Goal: Register for event/course

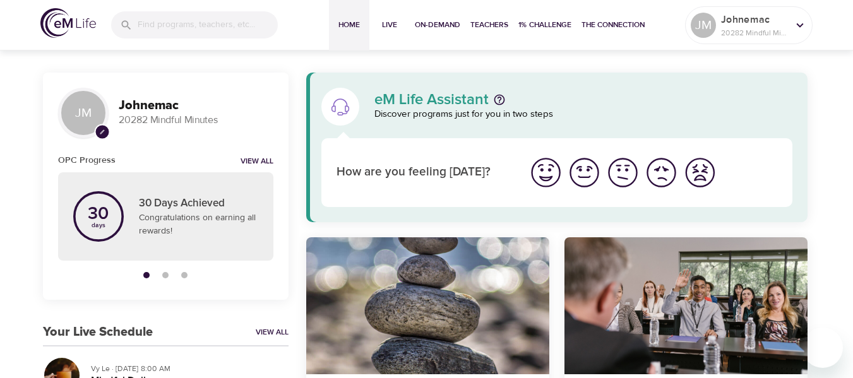
scroll to position [126, 0]
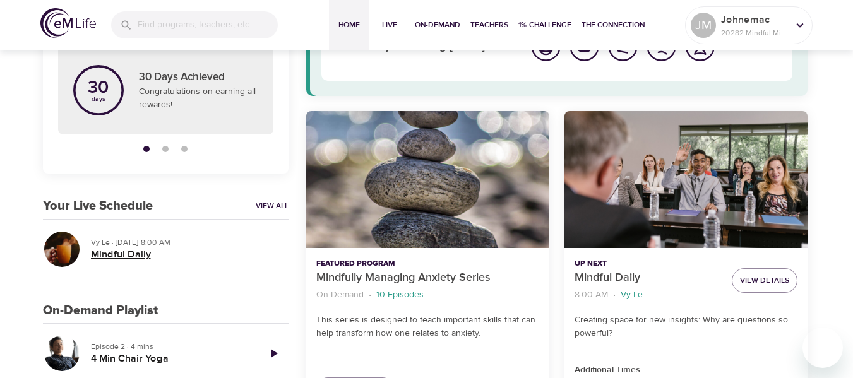
click at [141, 255] on h5 "Mindful Daily" at bounding box center [185, 254] width 188 height 13
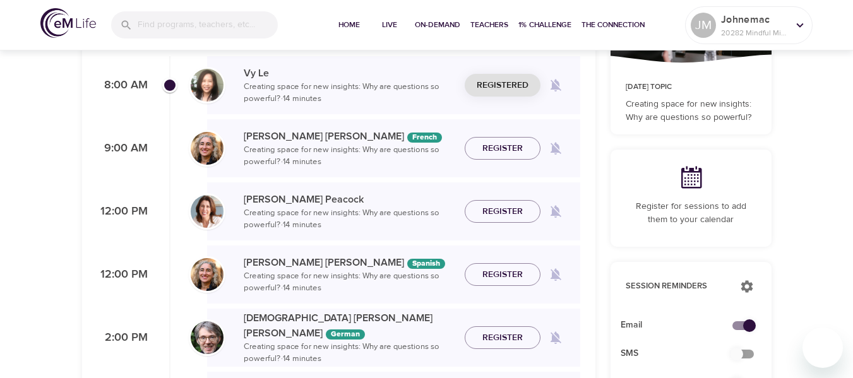
scroll to position [126, 0]
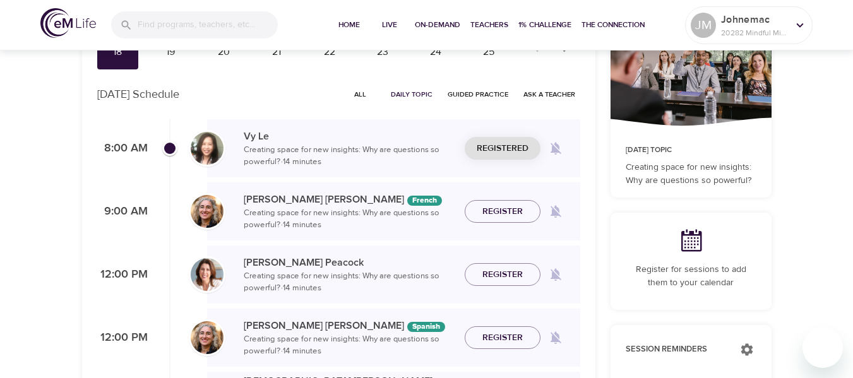
click at [427, 129] on p "Vy Le" at bounding box center [349, 136] width 211 height 15
click at [510, 141] on span "Join Now" at bounding box center [503, 134] width 44 height 16
